Goal: Transaction & Acquisition: Purchase product/service

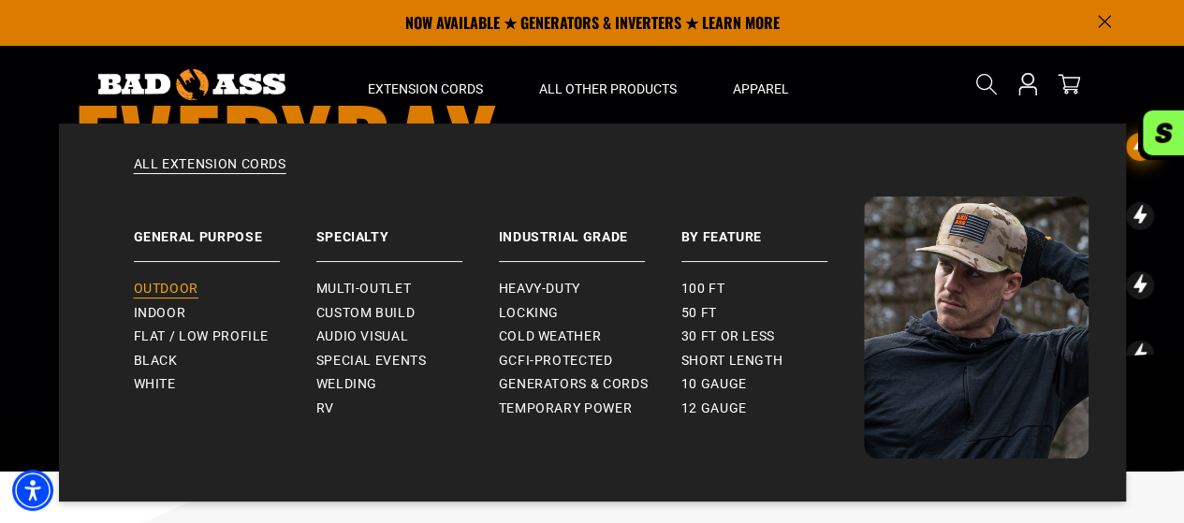
click at [150, 285] on span "Outdoor" at bounding box center [166, 289] width 65 height 17
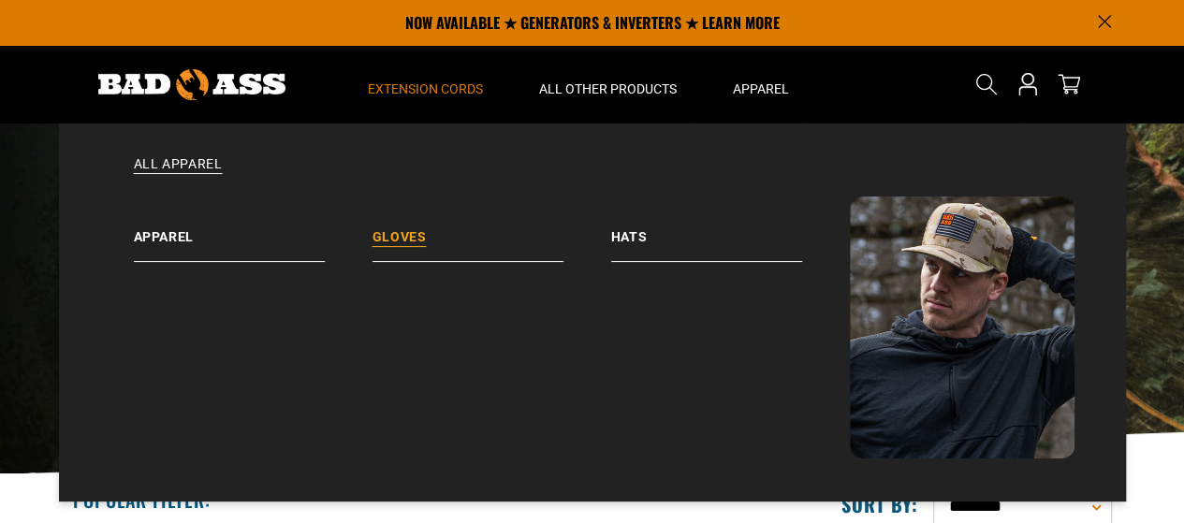
click at [413, 235] on link "Gloves" at bounding box center [491, 228] width 239 height 65
